Goal: Task Accomplishment & Management: Manage account settings

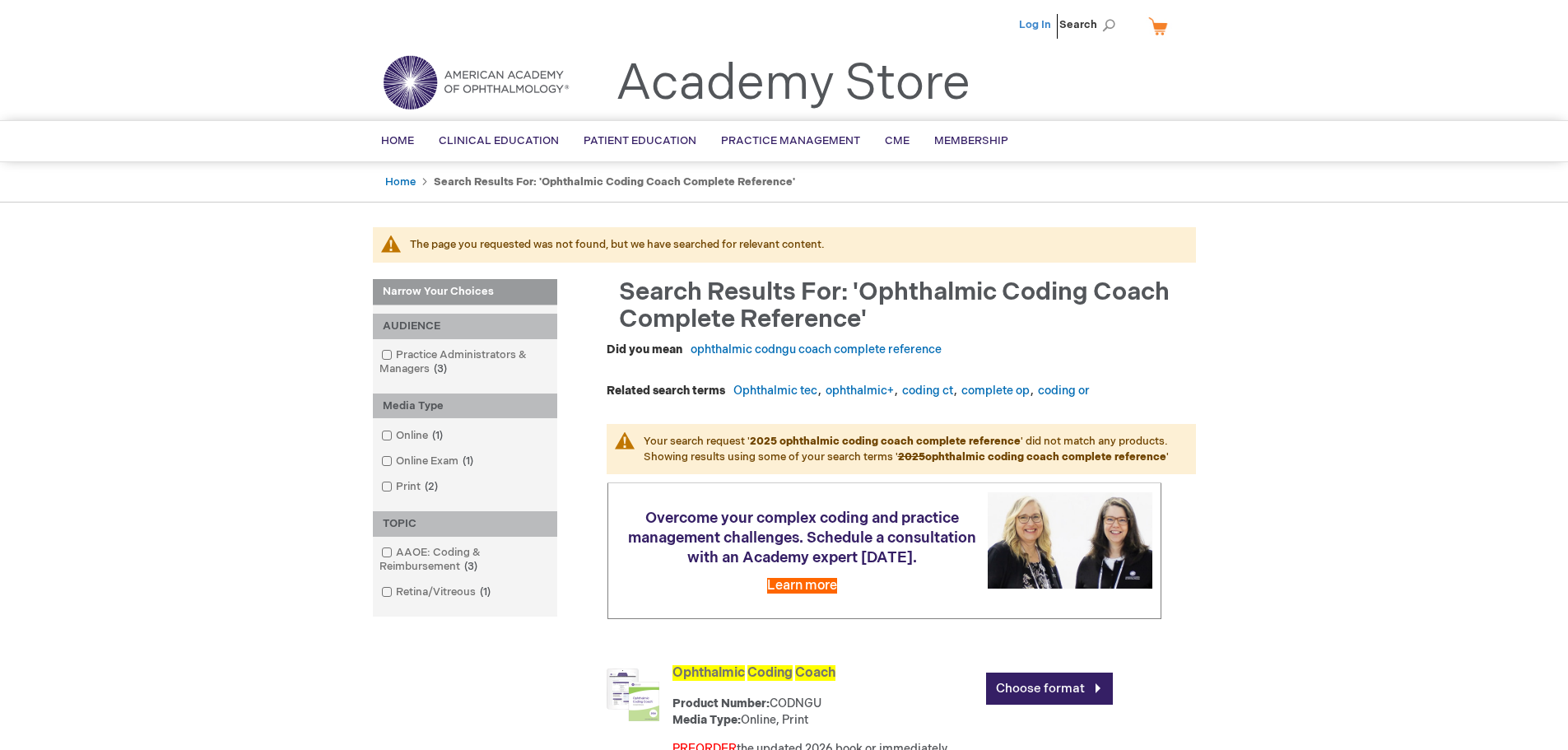
click at [1042, 20] on link "Log In" at bounding box center [1035, 25] width 32 height 13
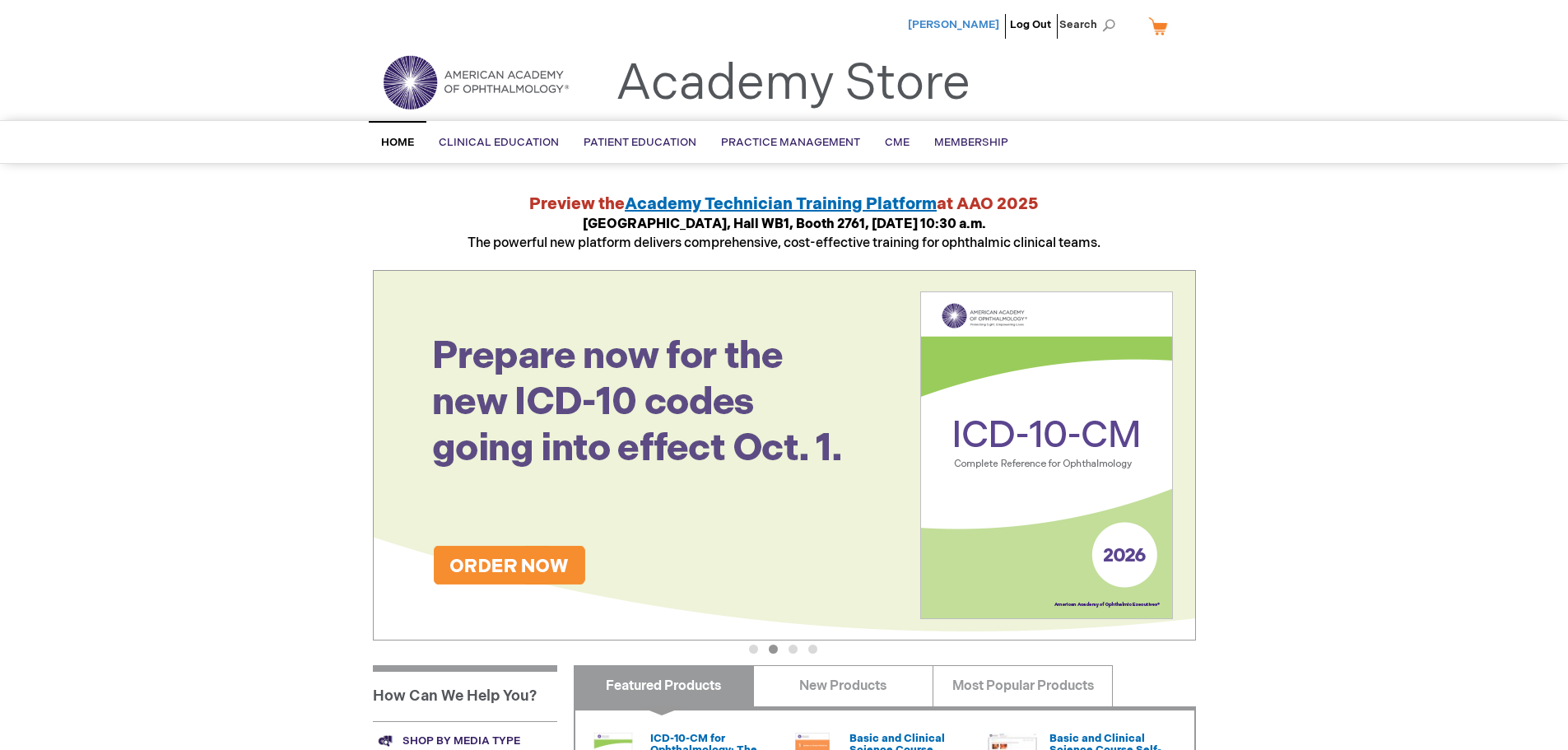
click at [968, 27] on span "[PERSON_NAME]" at bounding box center [953, 25] width 91 height 13
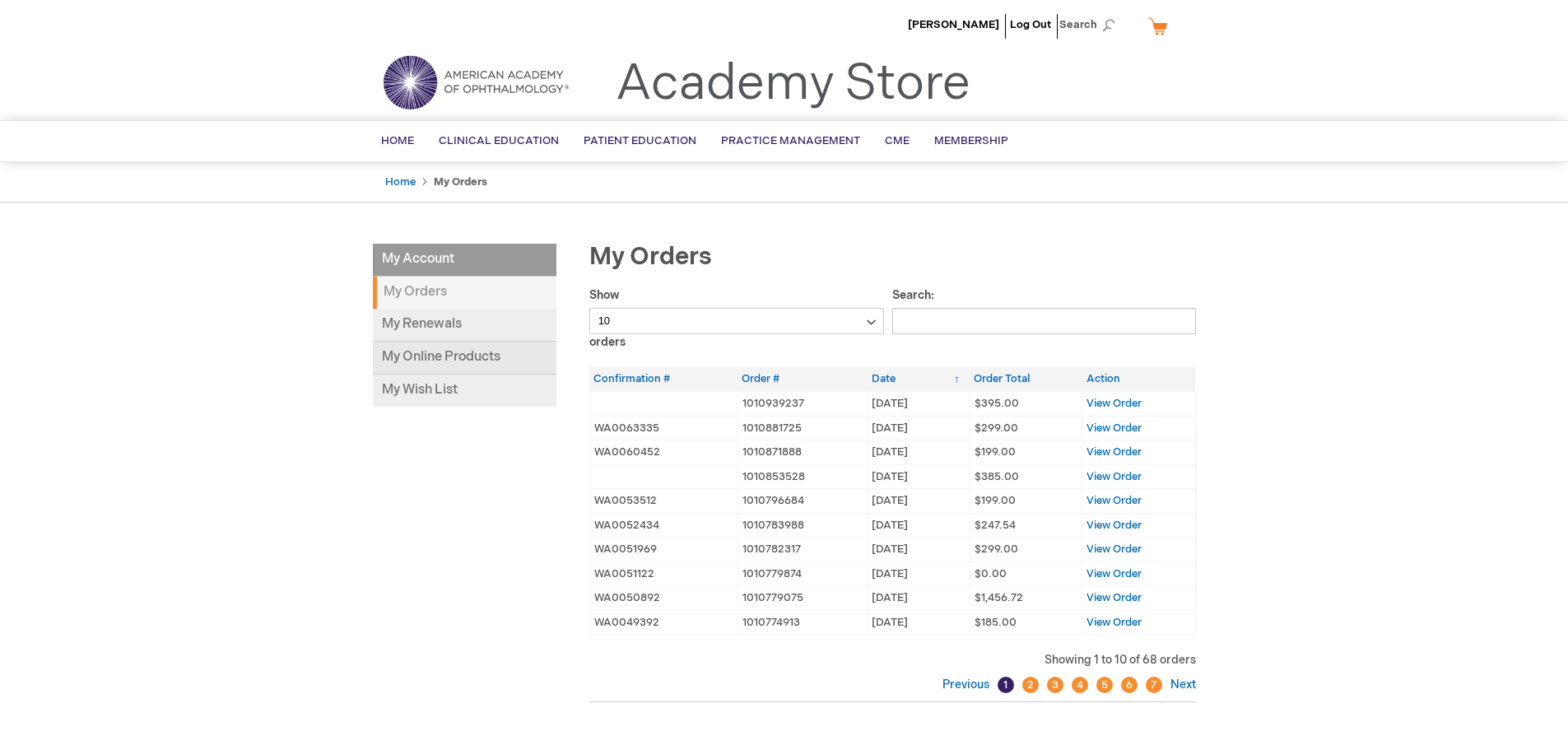
click at [437, 351] on link "My Online Products" at bounding box center [465, 358] width 184 height 33
